Goal: Transaction & Acquisition: Subscribe to service/newsletter

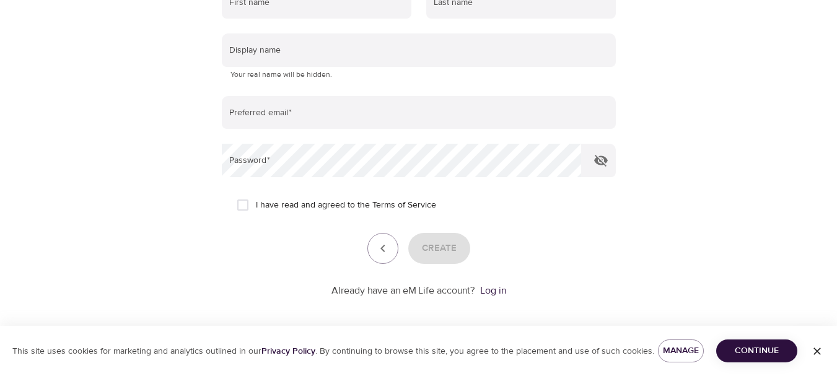
scroll to position [267, 0]
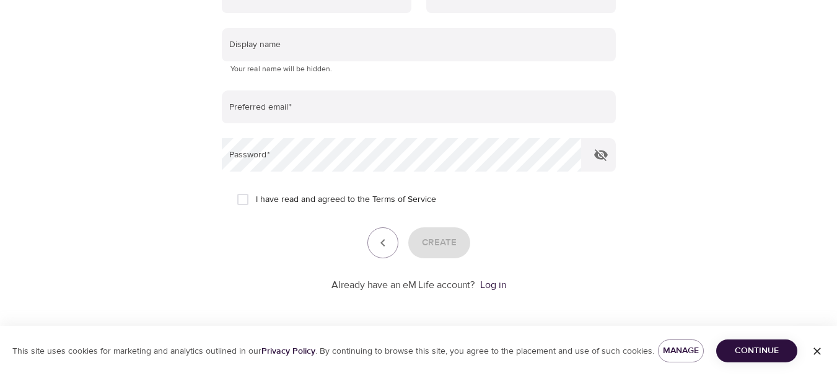
click at [323, 196] on span "I have read and agreed to the Terms of Service" at bounding box center [346, 199] width 180 height 13
click at [256, 196] on input "I have read and agreed to the Terms of Service" at bounding box center [243, 199] width 26 height 26
checkbox input "true"
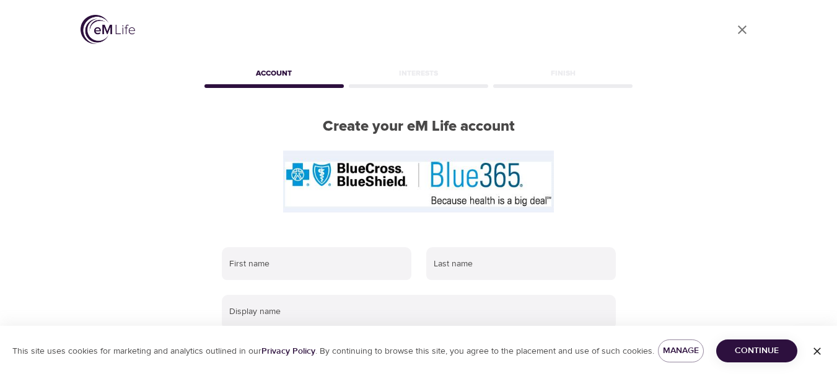
scroll to position [267, 0]
